Goal: Check status: Check status

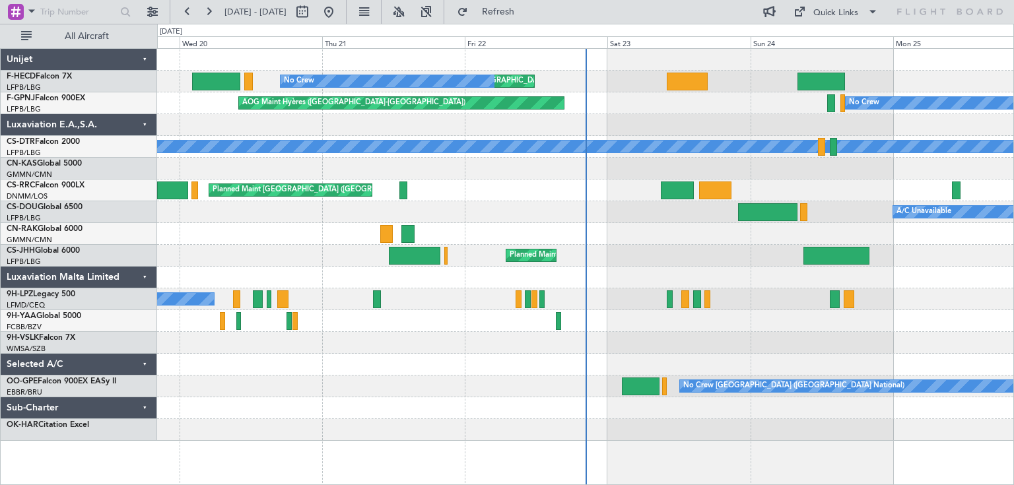
click at [158, 123] on div "Planned Maint [GEOGRAPHIC_DATA] ([GEOGRAPHIC_DATA]) Planned Maint [GEOGRAPHIC_D…" at bounding box center [585, 245] width 856 height 392
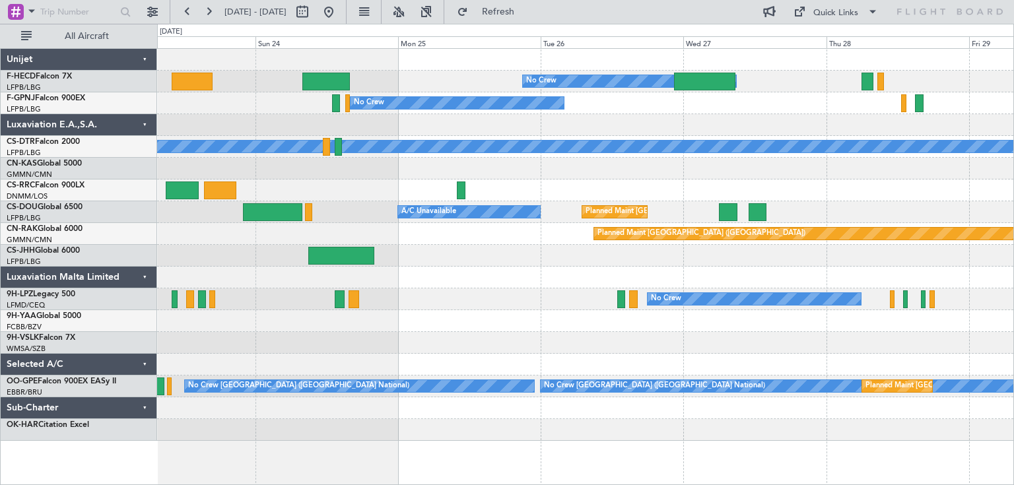
click at [315, 132] on div "No Crew Planned Maint [GEOGRAPHIC_DATA] ([GEOGRAPHIC_DATA]) No Crew No Crew No …" at bounding box center [585, 245] width 856 height 392
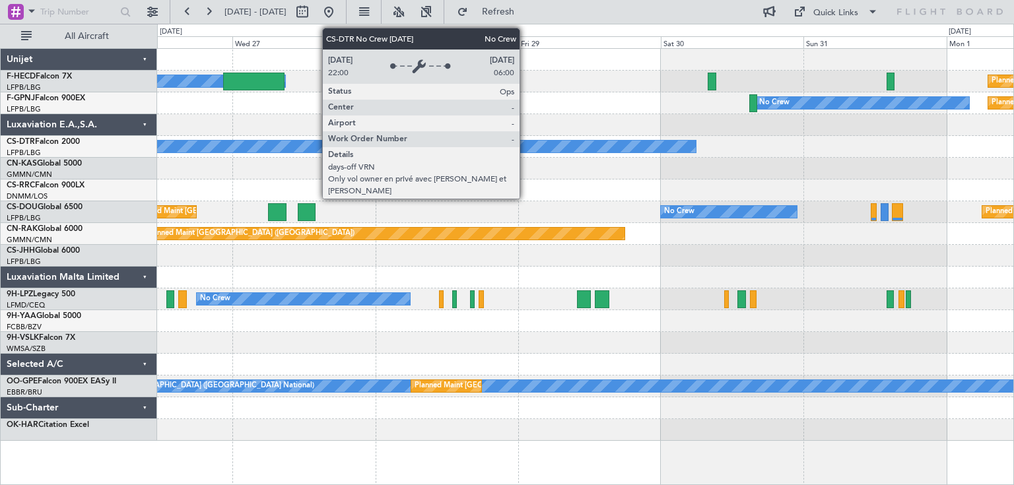
click at [271, 155] on div "No Crew Planned Maint [GEOGRAPHIC_DATA] ([GEOGRAPHIC_DATA]) No Crew Planned Mai…" at bounding box center [585, 245] width 856 height 392
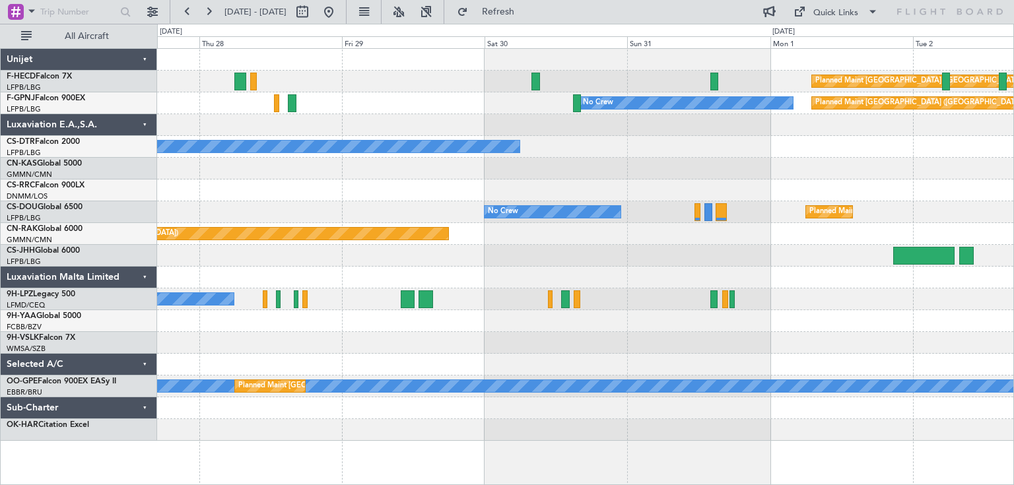
click at [349, 165] on div "Planned Maint [GEOGRAPHIC_DATA] ([GEOGRAPHIC_DATA]) No Crew No Crew Planned Mai…" at bounding box center [585, 245] width 856 height 392
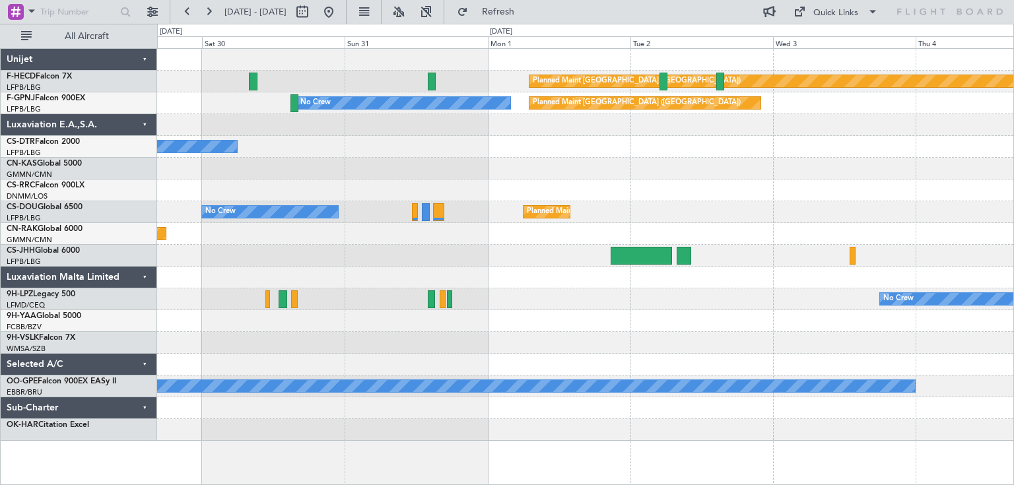
click at [288, 174] on div at bounding box center [585, 169] width 856 height 22
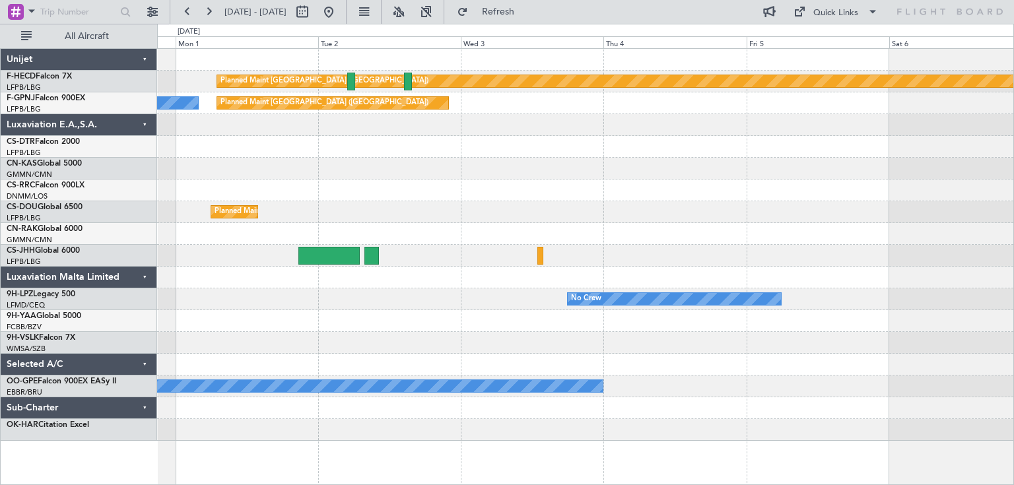
click at [333, 182] on div "Planned Maint [GEOGRAPHIC_DATA] ([GEOGRAPHIC_DATA]) No Crew Planned Maint [GEOG…" at bounding box center [585, 245] width 856 height 392
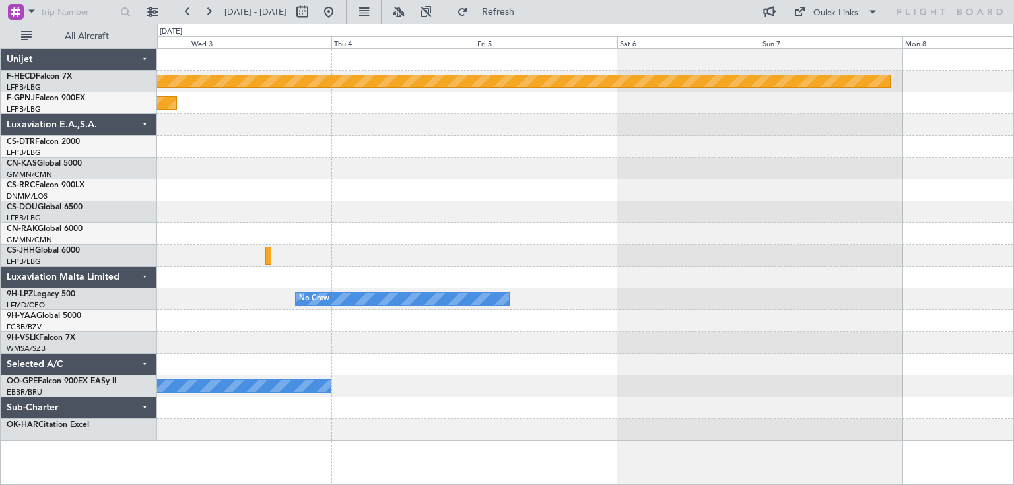
click at [543, 176] on div at bounding box center [585, 169] width 856 height 22
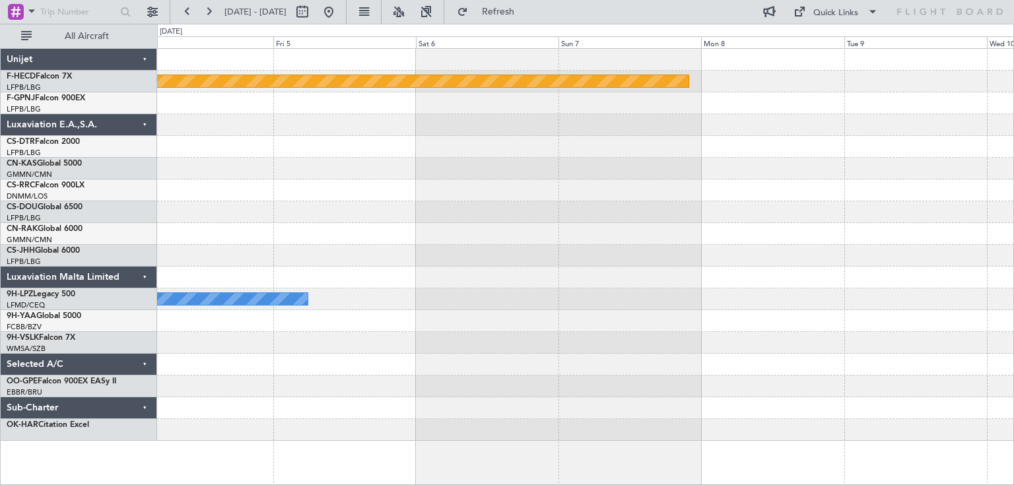
click at [261, 201] on div "Planned Maint [GEOGRAPHIC_DATA] ([GEOGRAPHIC_DATA]) Planned Maint [GEOGRAPHIC_D…" at bounding box center [585, 245] width 856 height 392
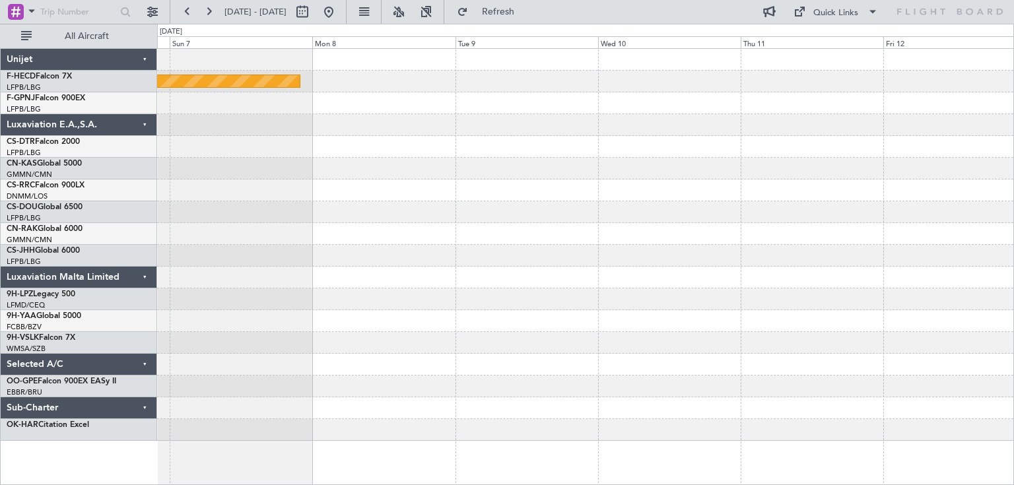
click at [446, 205] on div "Planned Maint [GEOGRAPHIC_DATA] ([GEOGRAPHIC_DATA])" at bounding box center [585, 245] width 856 height 392
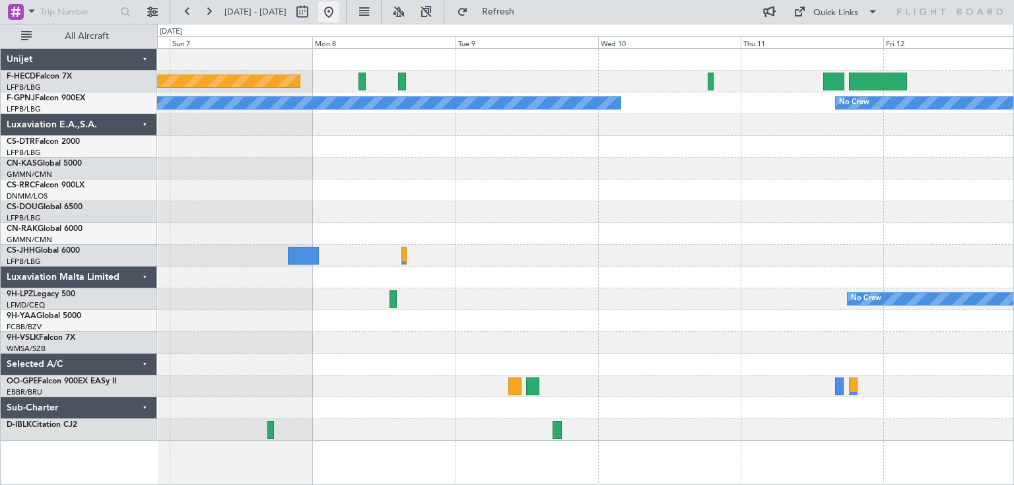
click at [339, 16] on button at bounding box center [328, 11] width 21 height 21
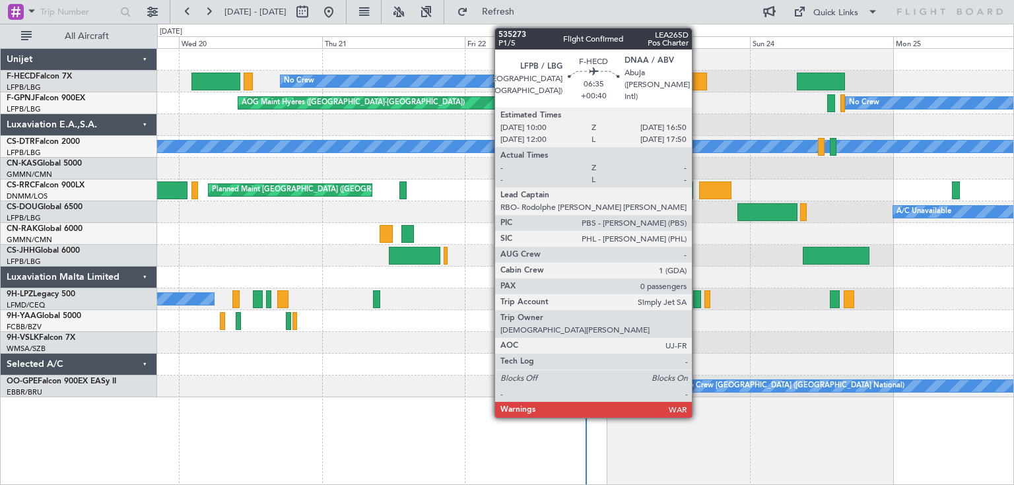
click at [698, 73] on div at bounding box center [686, 82] width 41 height 18
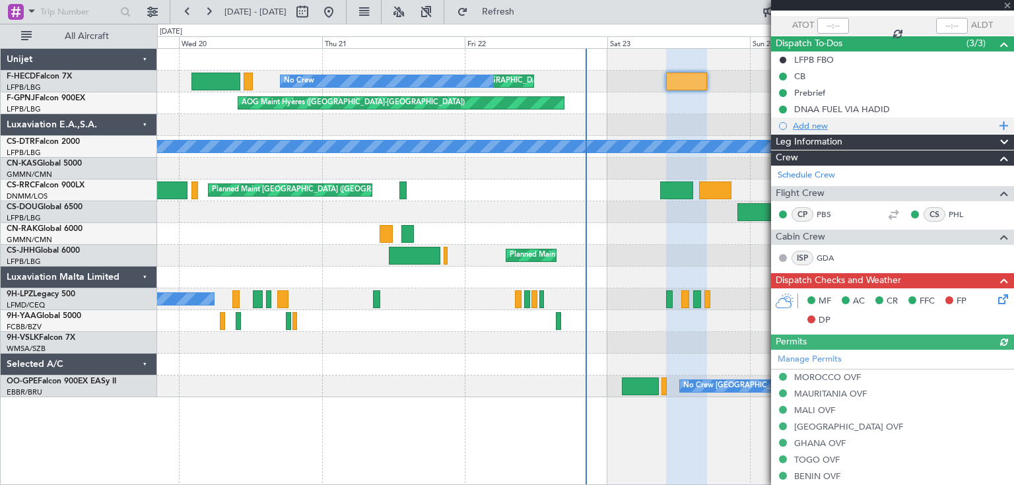
scroll to position [53, 0]
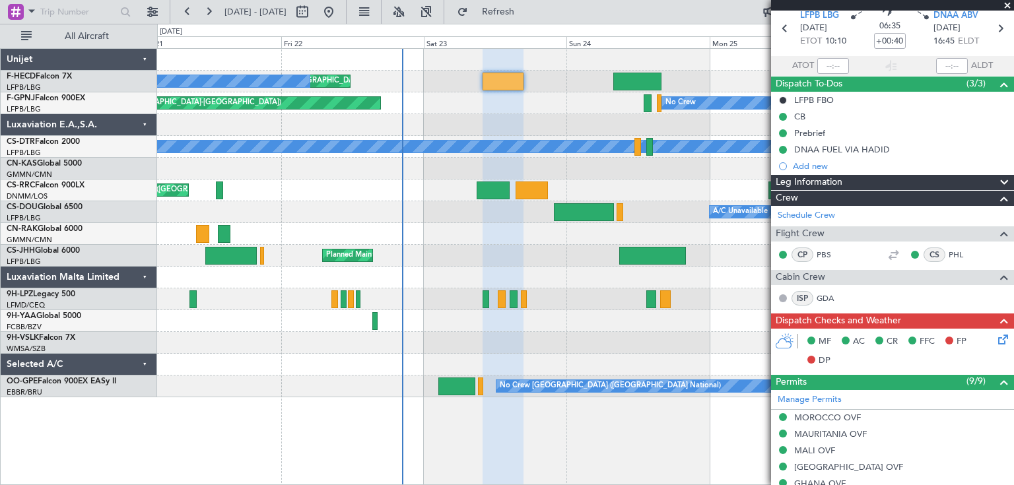
click at [413, 111] on div "No Crew [GEOGRAPHIC_DATA] ([GEOGRAPHIC_DATA])" at bounding box center [585, 103] width 856 height 22
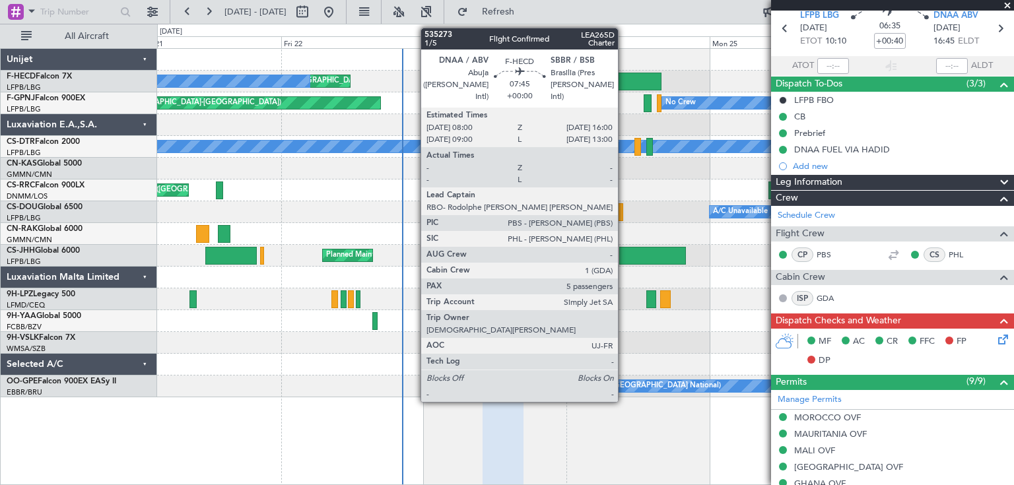
click at [633, 81] on div at bounding box center [637, 82] width 48 height 18
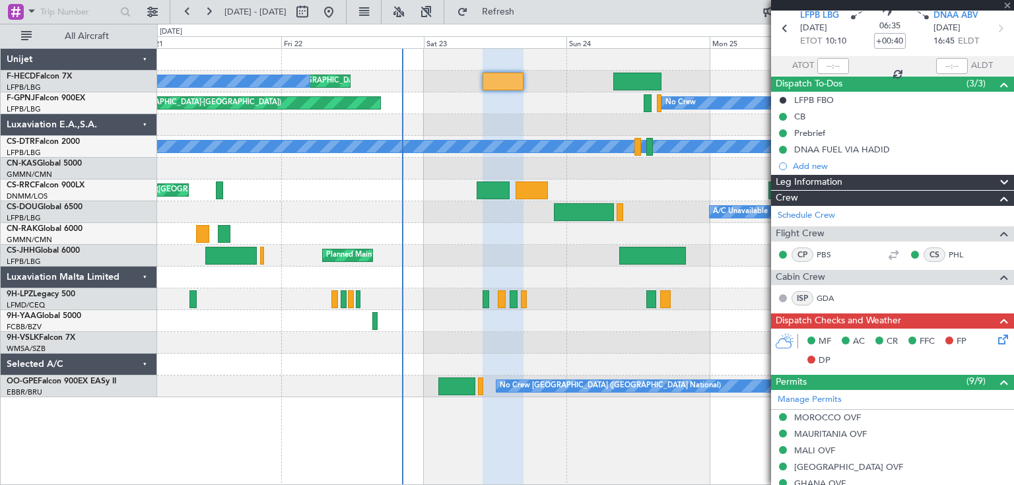
type input "5"
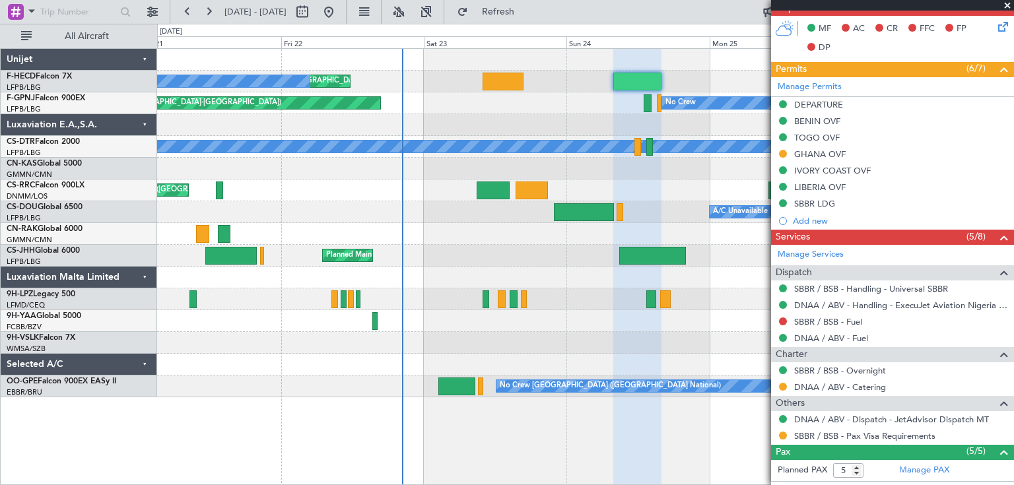
scroll to position [370, 0]
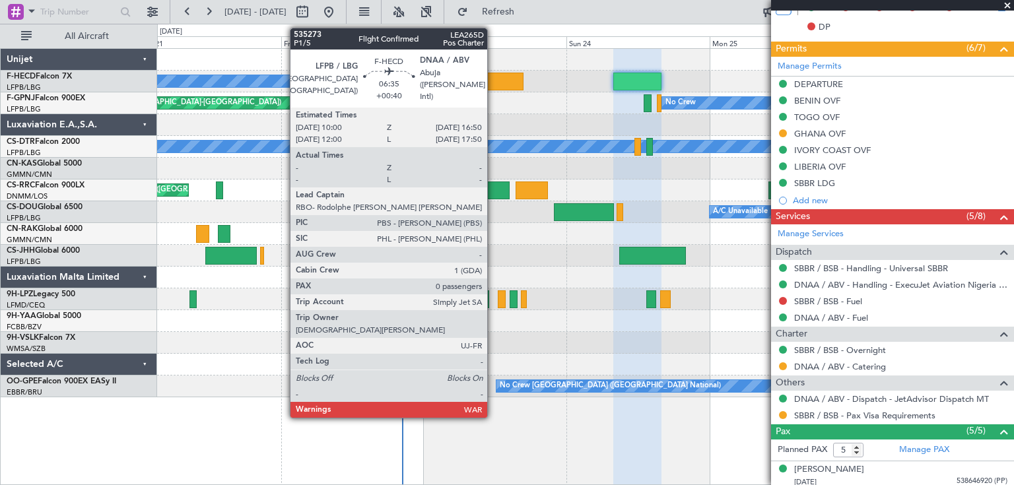
click at [493, 77] on div at bounding box center [503, 82] width 41 height 18
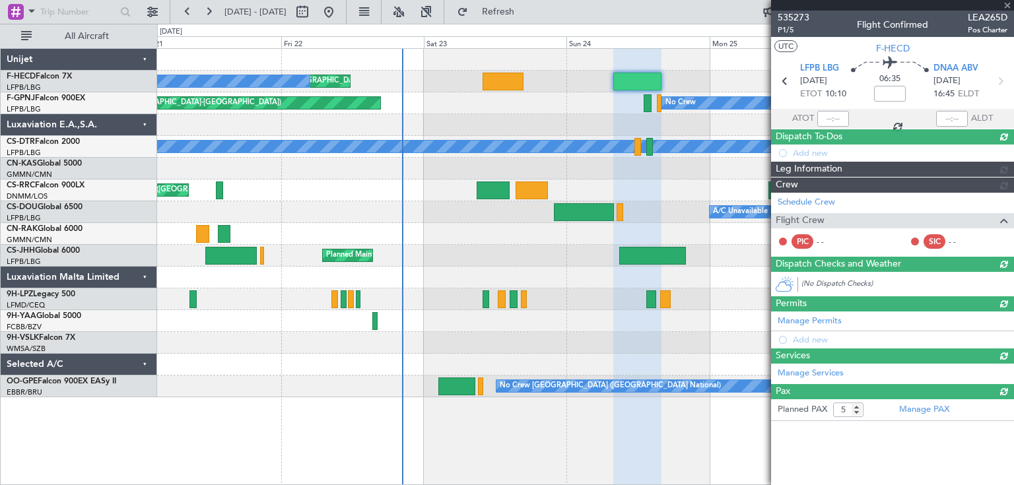
type input "+00:40"
type input "0"
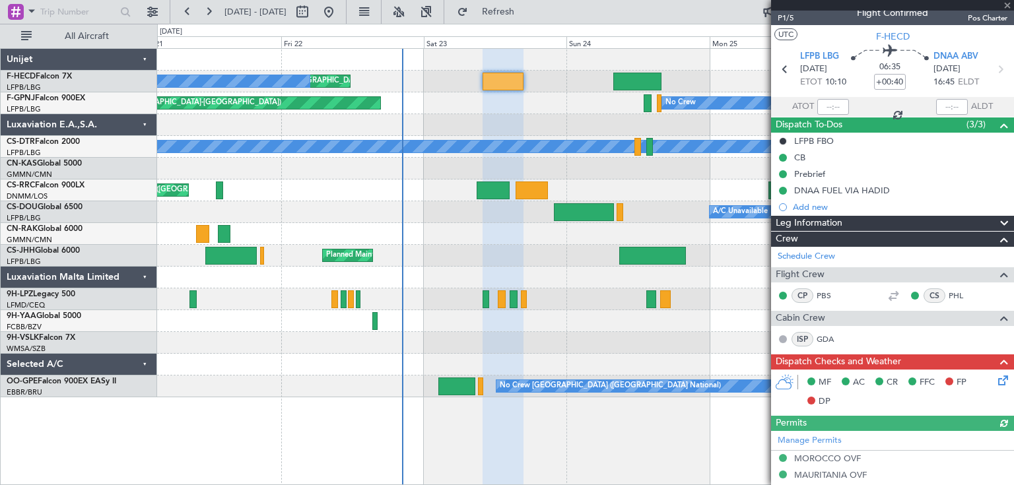
scroll to position [0, 0]
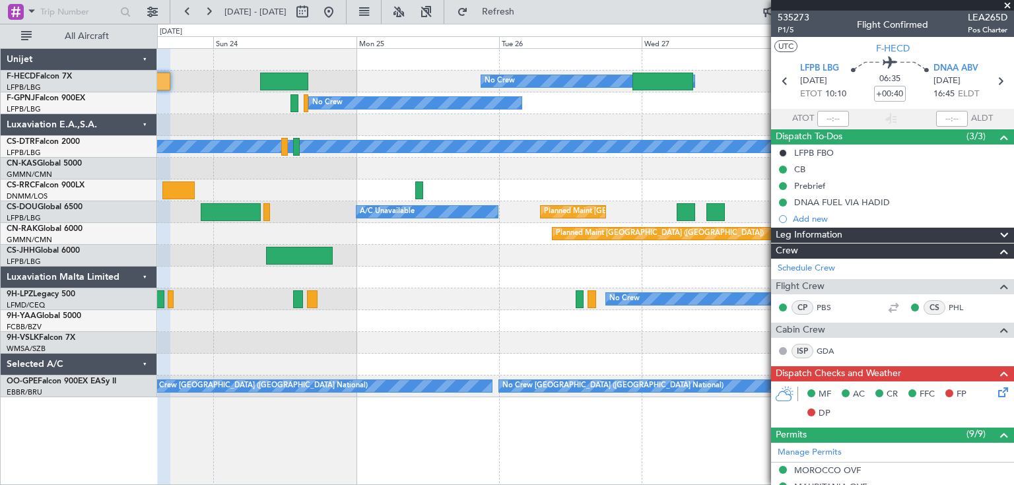
click at [223, 90] on div "No Crew Planned Maint [GEOGRAPHIC_DATA] ([GEOGRAPHIC_DATA]) No Crew No Crew No …" at bounding box center [585, 223] width 856 height 349
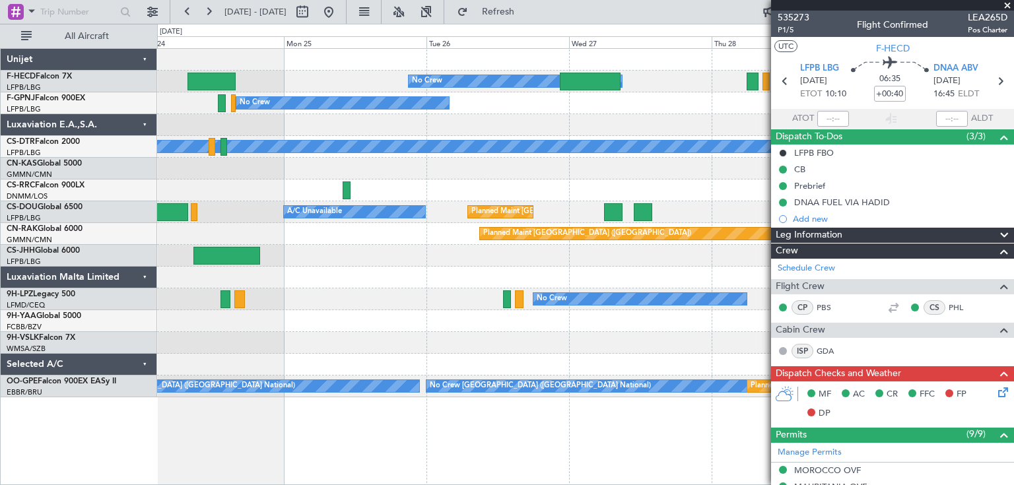
click at [193, 85] on div "No Crew No Crew No Crew [GEOGRAPHIC_DATA] ([GEOGRAPHIC_DATA]) No Crew Planned M…" at bounding box center [585, 223] width 856 height 349
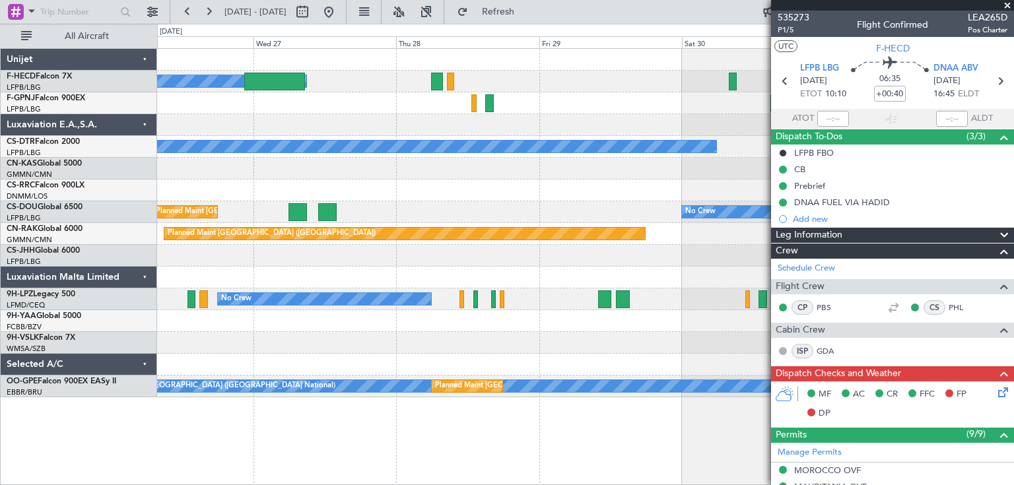
click at [207, 127] on div at bounding box center [585, 125] width 856 height 22
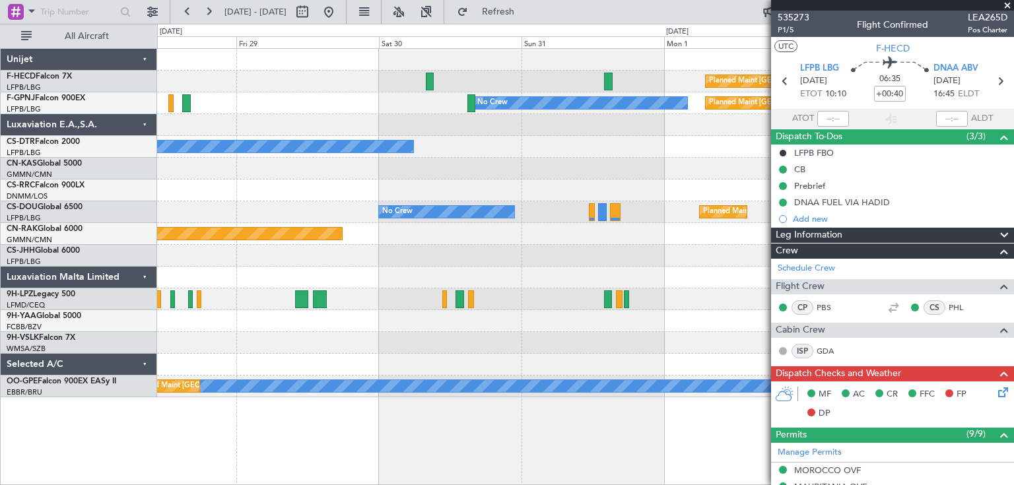
click at [164, 112] on div "Planned Maint [GEOGRAPHIC_DATA] ([GEOGRAPHIC_DATA]) No Crew No Crew Planned Mai…" at bounding box center [585, 223] width 856 height 349
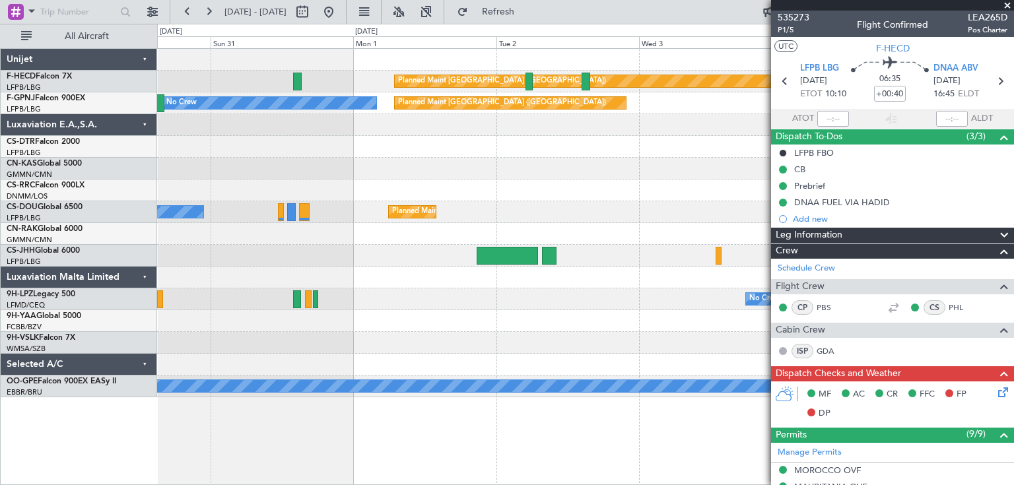
click at [233, 114] on div at bounding box center [585, 125] width 856 height 22
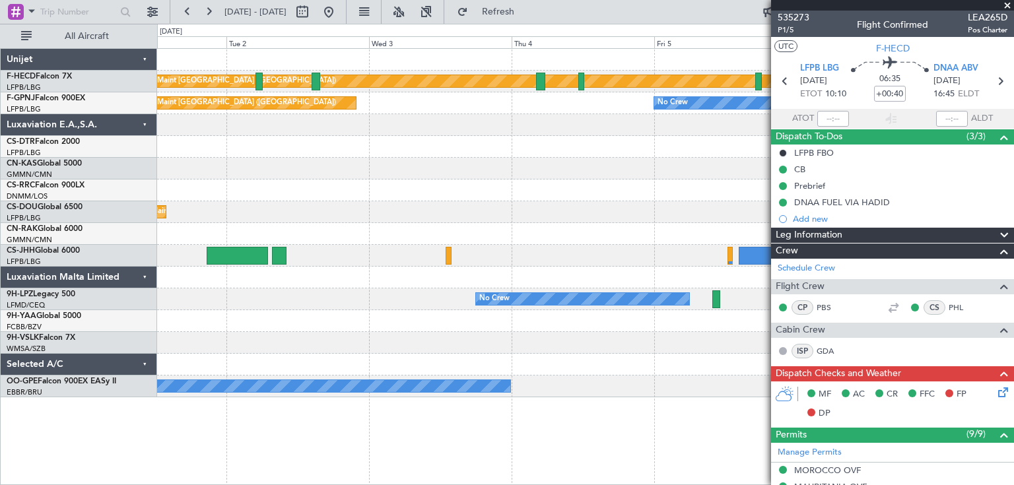
click at [214, 118] on div at bounding box center [585, 125] width 856 height 22
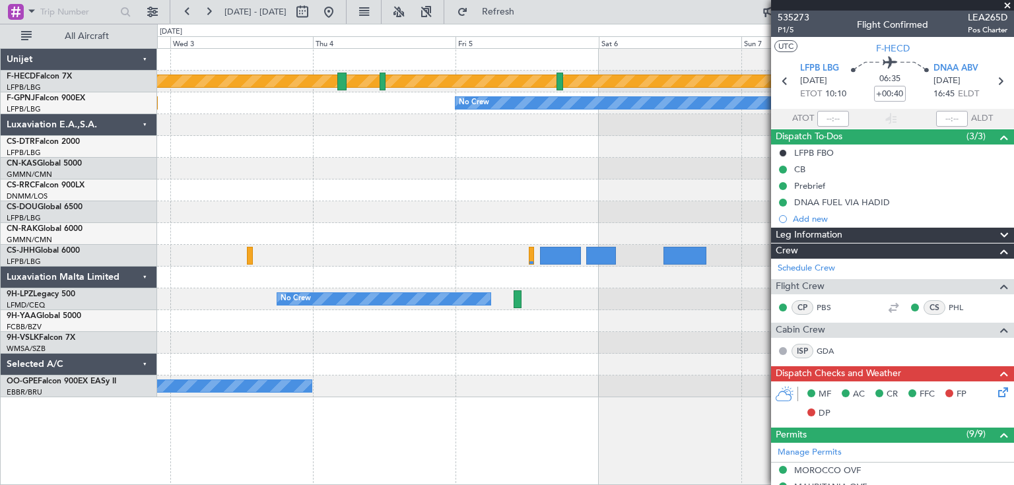
click at [225, 125] on div "Planned Maint [GEOGRAPHIC_DATA] ([GEOGRAPHIC_DATA]) Planned Maint [GEOGRAPHIC_D…" at bounding box center [585, 223] width 856 height 349
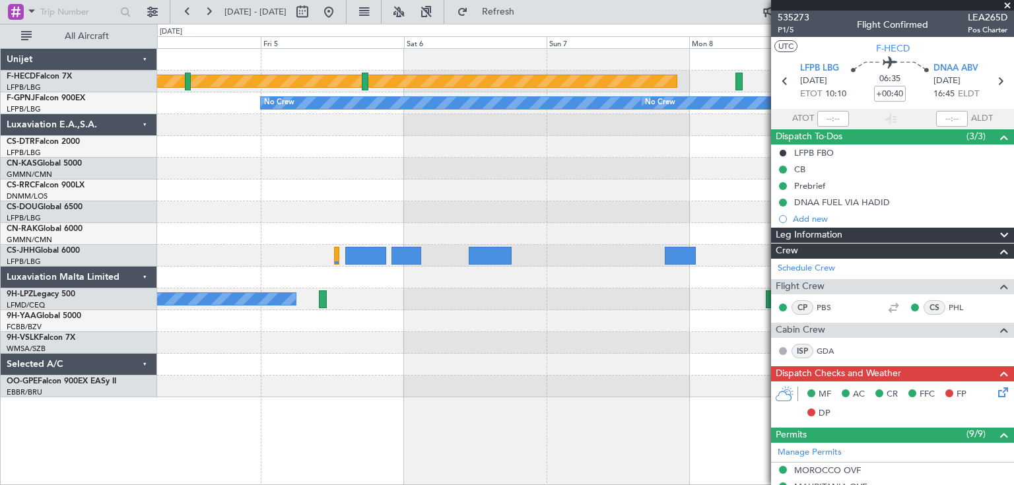
click at [269, 153] on div "Planned Maint [GEOGRAPHIC_DATA] ([GEOGRAPHIC_DATA]) No Crew No Crew Planned Mai…" at bounding box center [585, 223] width 856 height 349
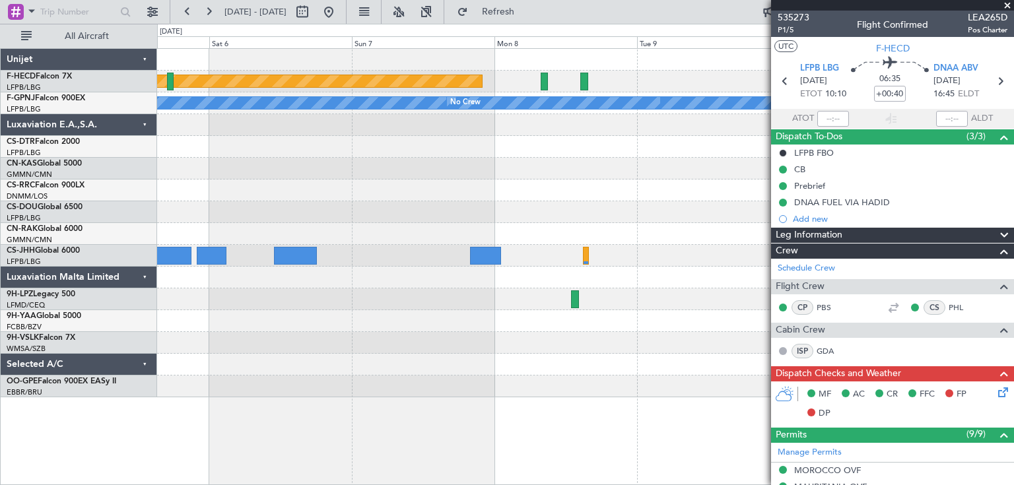
click at [289, 166] on div at bounding box center [585, 169] width 856 height 22
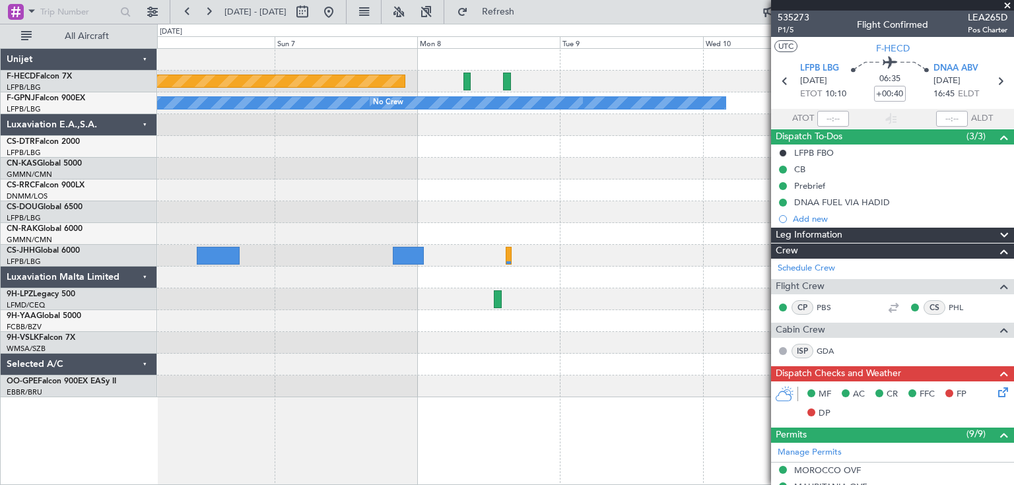
click at [261, 166] on div at bounding box center [585, 169] width 856 height 22
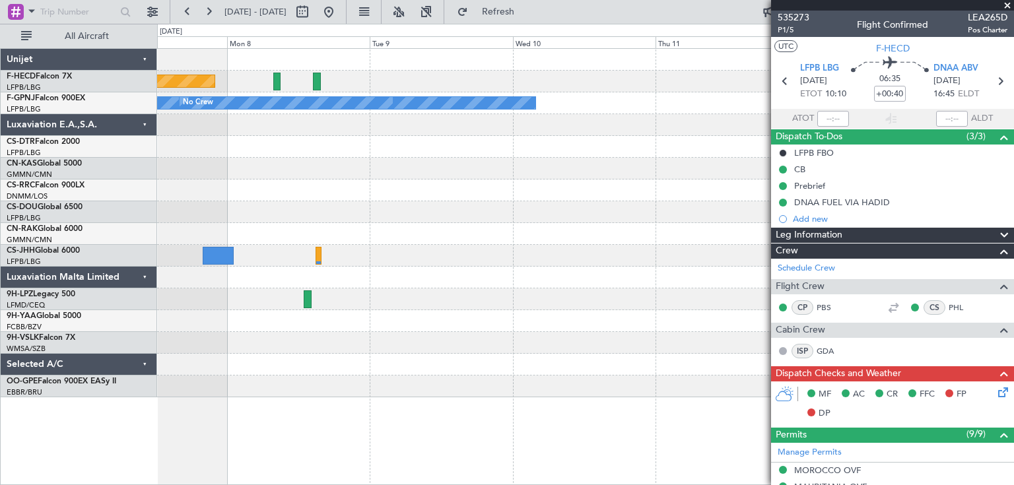
click at [357, 174] on div at bounding box center [585, 169] width 856 height 22
